Goal: Transaction & Acquisition: Download file/media

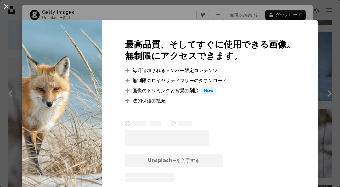
scroll to position [758, 0]
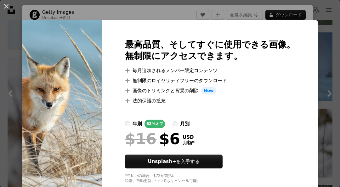
click at [331, 96] on div "An X shape 最高品質、そしてすぐに使用できる画像。 無制限にアクセスできます。 A plus sign 毎月追加されるメンバー限定コンテンツ A p…" at bounding box center [170, 93] width 340 height 187
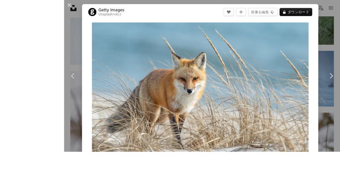
scroll to position [783, 0]
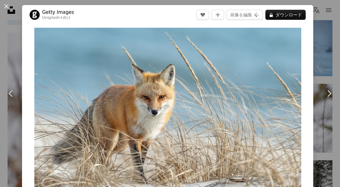
click at [327, 115] on link "Chevron right" at bounding box center [329, 93] width 22 height 60
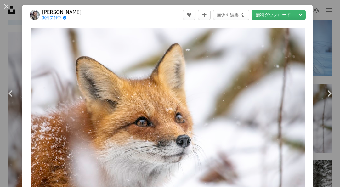
click at [12, 98] on icon "Chevron left" at bounding box center [11, 93] width 10 height 10
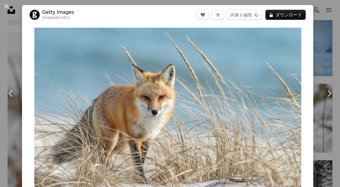
click at [159, 114] on img "この画像でズームインする" at bounding box center [167, 119] width 267 height 182
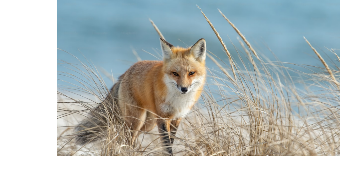
scroll to position [787, 0]
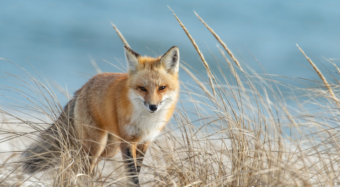
click at [326, 9] on img "この画像でズームアウトする" at bounding box center [170, 116] width 340 height 233
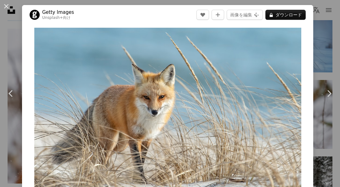
click at [293, 178] on dialog "An X shape Chevron left Chevron right Getty Images Unsplash+ 向け A heart A plus …" at bounding box center [170, 93] width 340 height 187
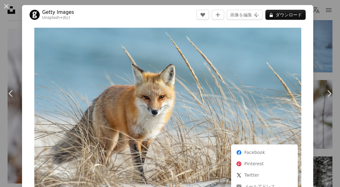
click at [322, 161] on dialog "An X shape Chevron left Chevron right Getty Images Unsplash+ 向け A heart A plus …" at bounding box center [170, 93] width 340 height 187
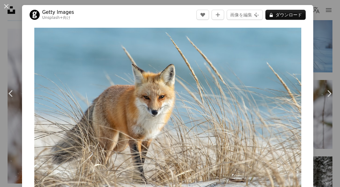
click at [330, 159] on div "An X shape Chevron left Chevron right Getty Images Unsplash+ 向け A heart A plus …" at bounding box center [170, 93] width 340 height 187
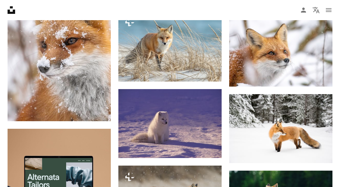
scroll to position [849, 0]
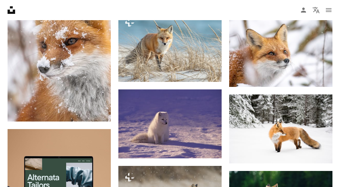
click at [211, 145] on icon "Arrow pointing down" at bounding box center [208, 147] width 5 height 8
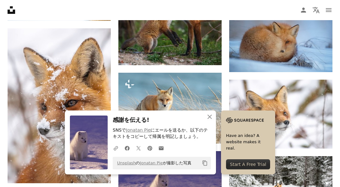
scroll to position [787, 0]
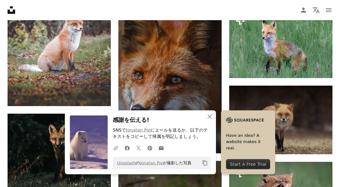
click at [214, 123] on button "An X shape 閉じる" at bounding box center [209, 116] width 13 height 13
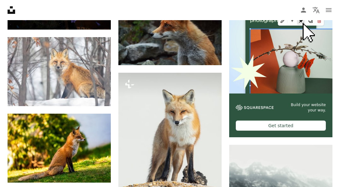
scroll to position [1708, 0]
